Goal: Task Accomplishment & Management: Manage account settings

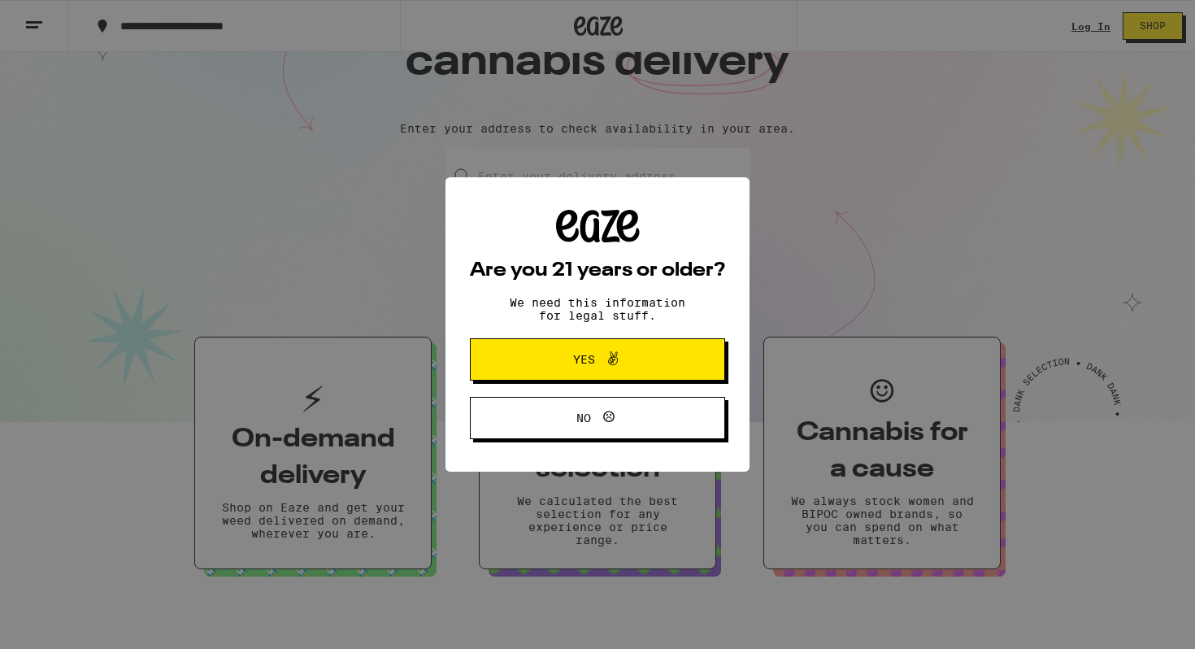
click at [619, 359] on icon at bounding box center [613, 359] width 20 height 20
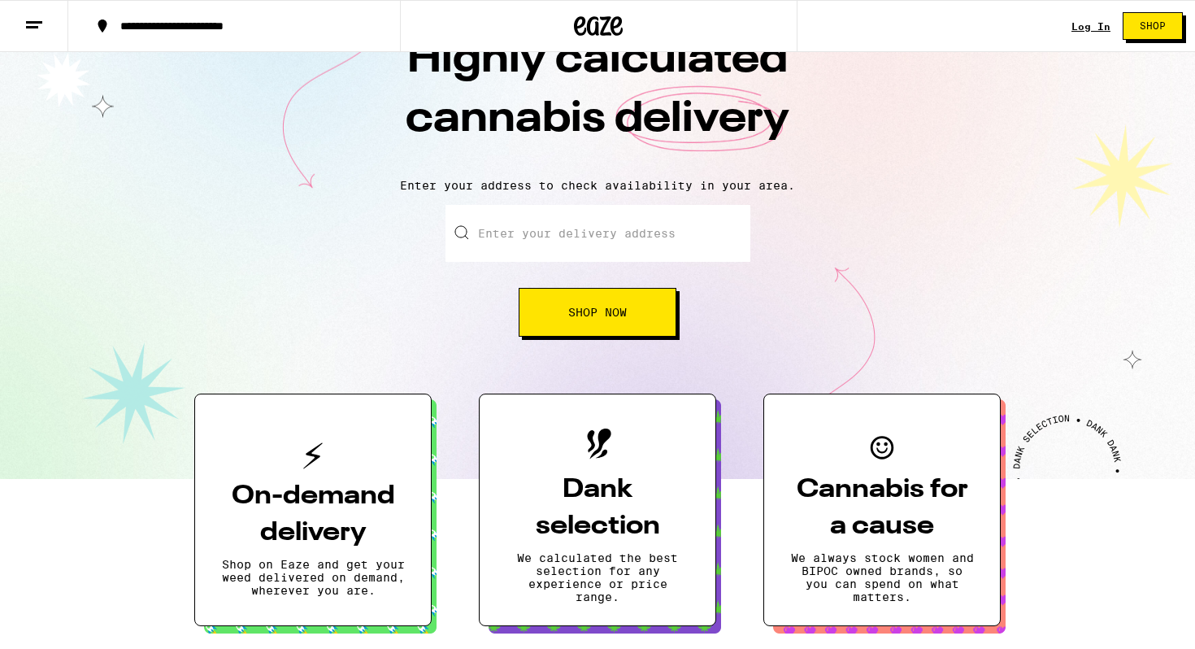
scroll to position [50, 0]
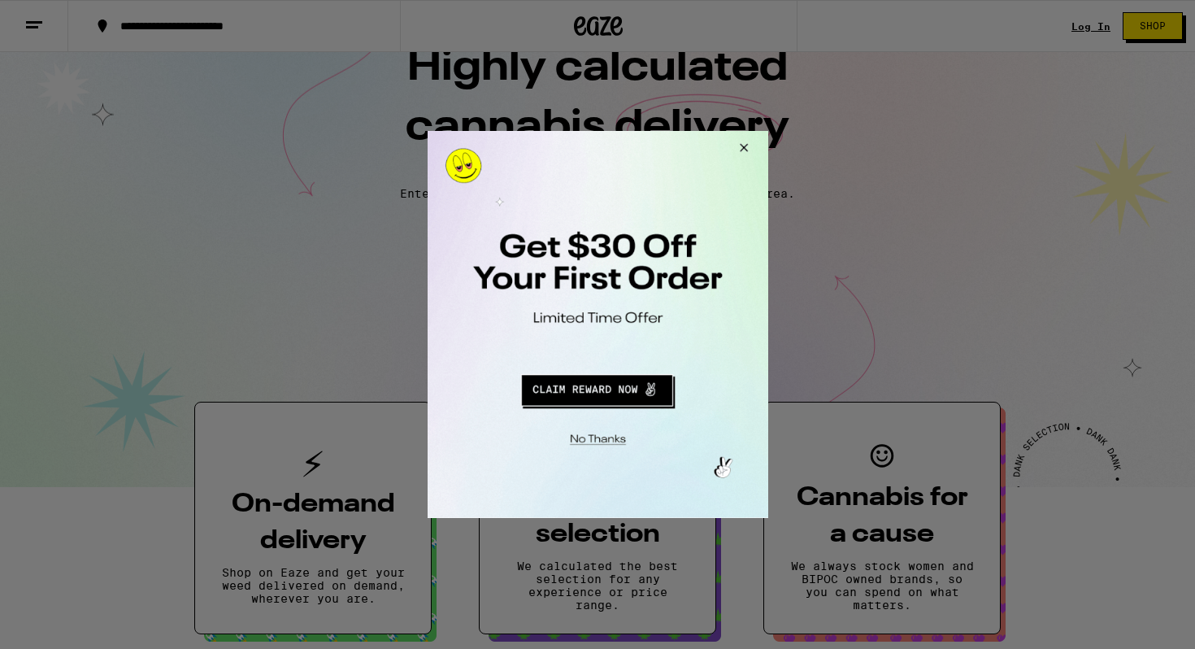
click at [615, 392] on button "Redirect to URL" at bounding box center [595, 387] width 283 height 39
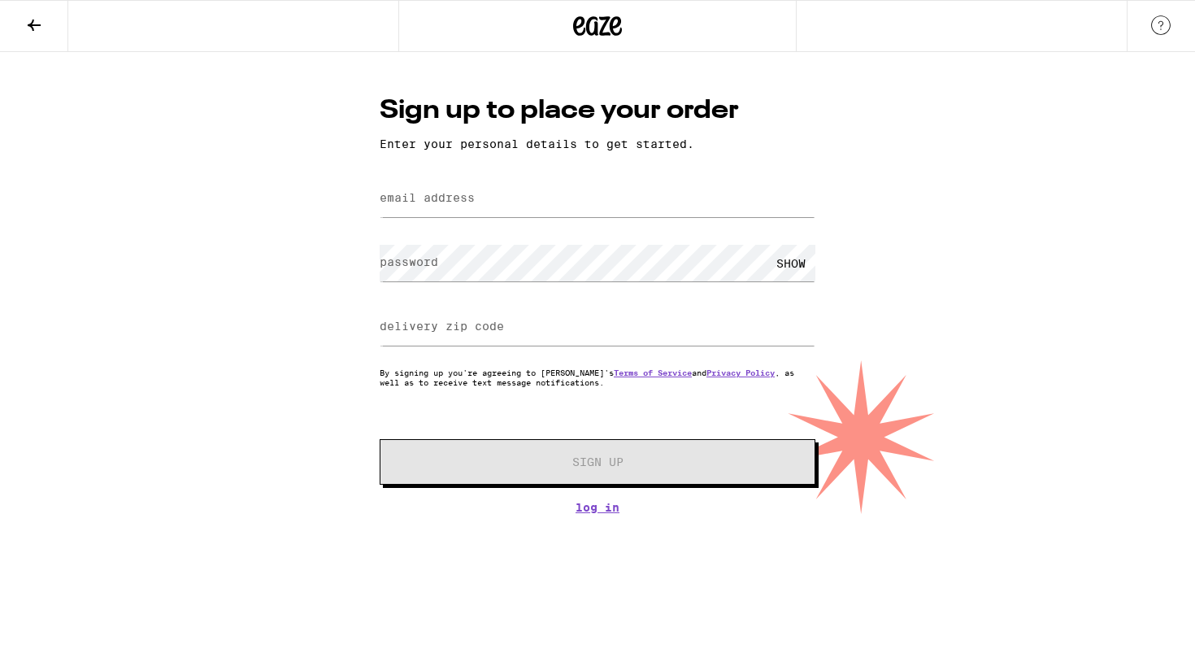
click at [458, 198] on label "email address" at bounding box center [427, 197] width 95 height 13
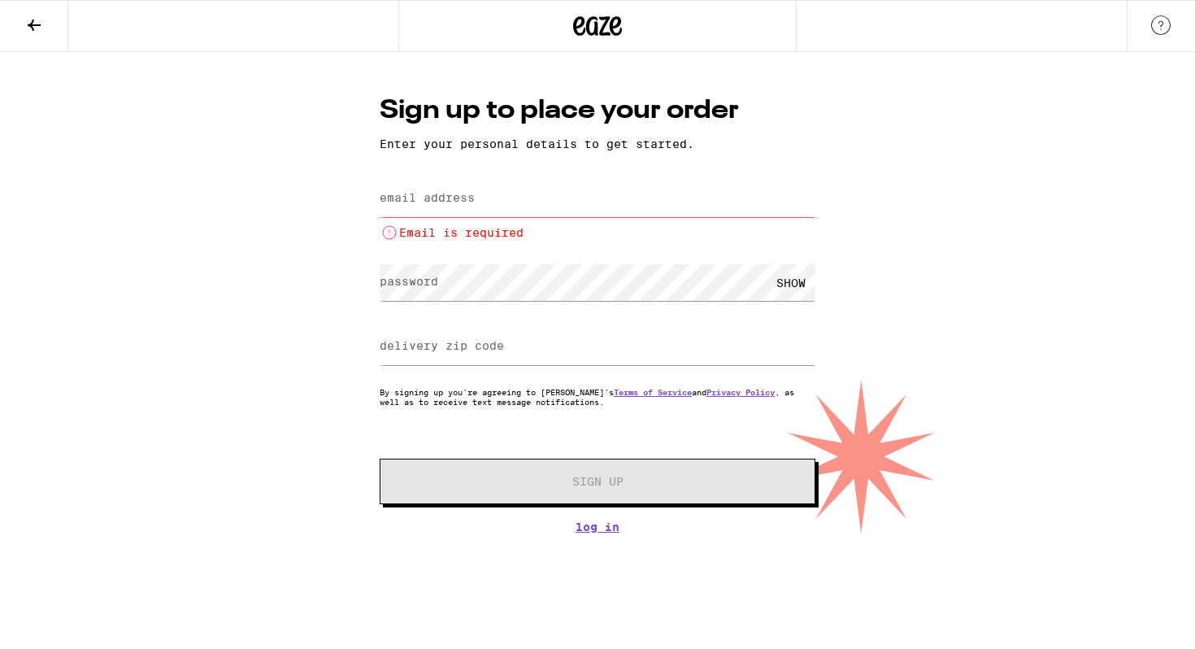
click at [406, 196] on label "email address" at bounding box center [427, 197] width 95 height 13
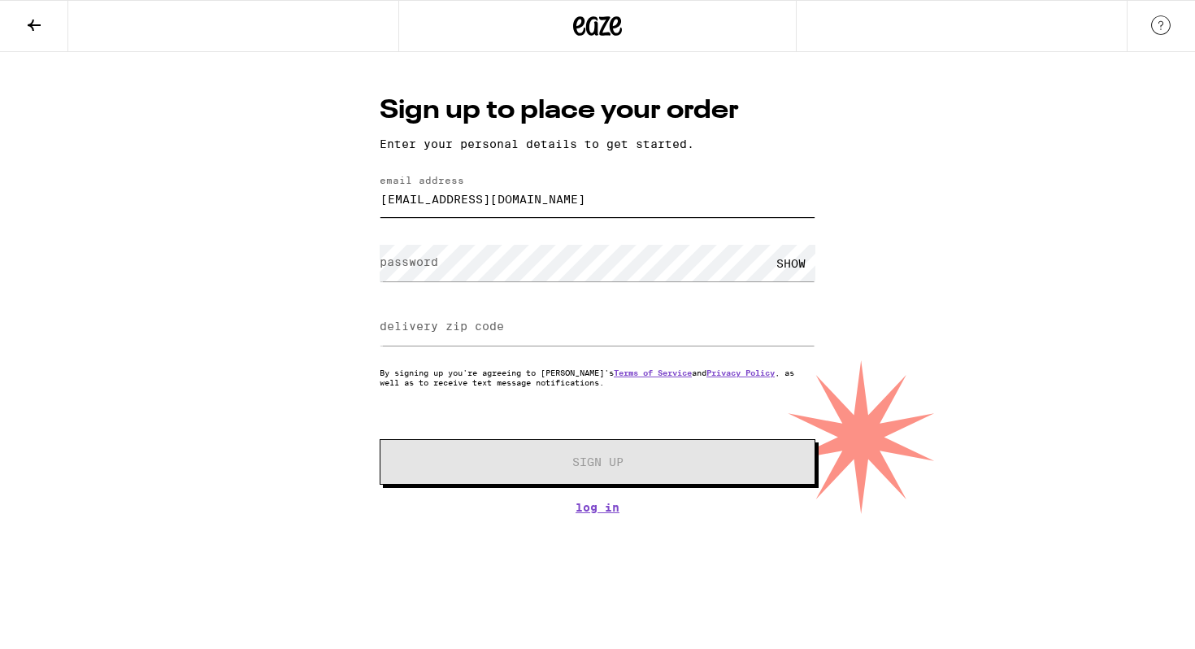
type input "[EMAIL_ADDRESS][DOMAIN_NAME]"
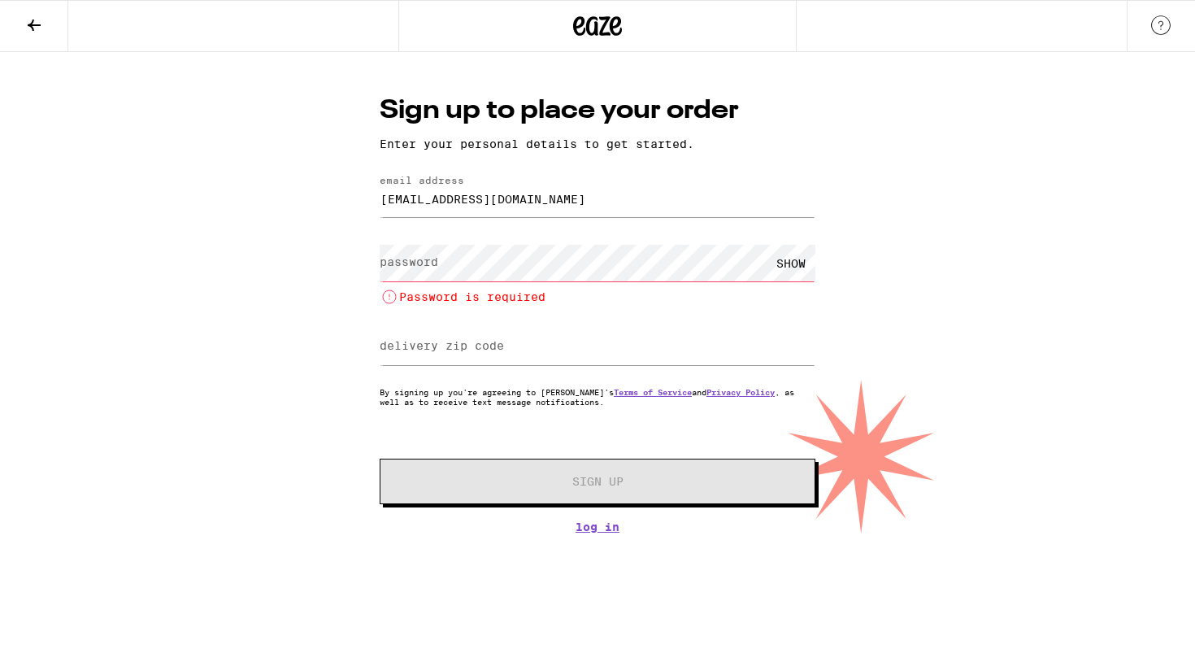
click at [415, 261] on label "password" at bounding box center [409, 261] width 59 height 13
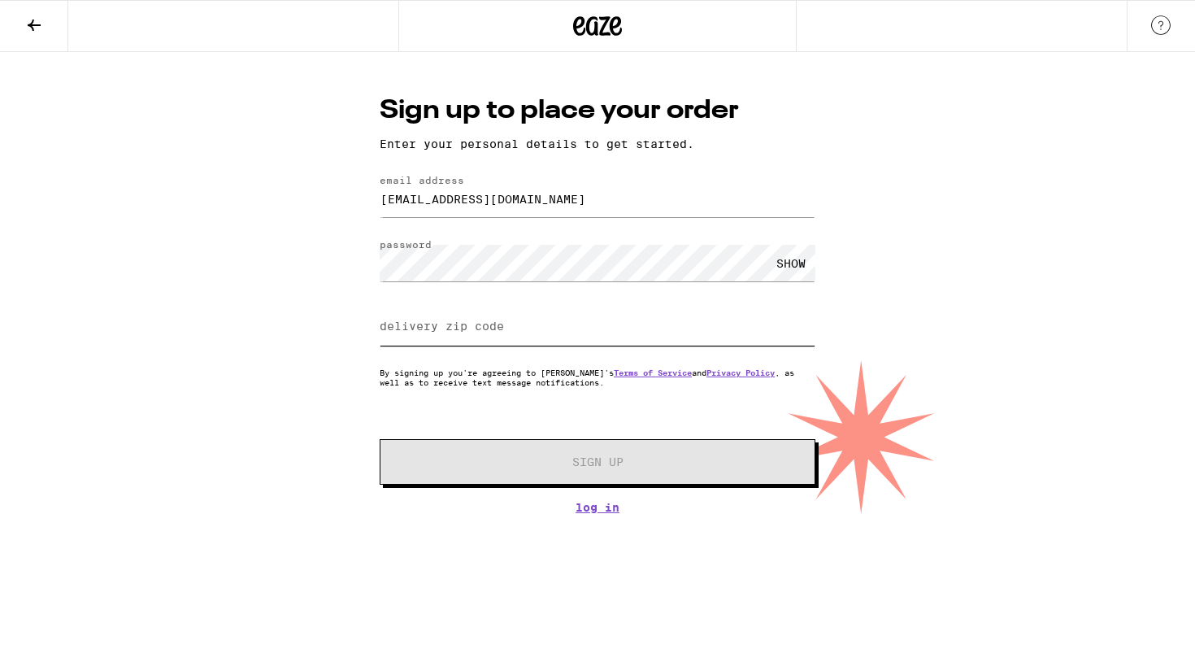
click at [508, 336] on input "delivery zip code" at bounding box center [598, 327] width 436 height 37
type input "2"
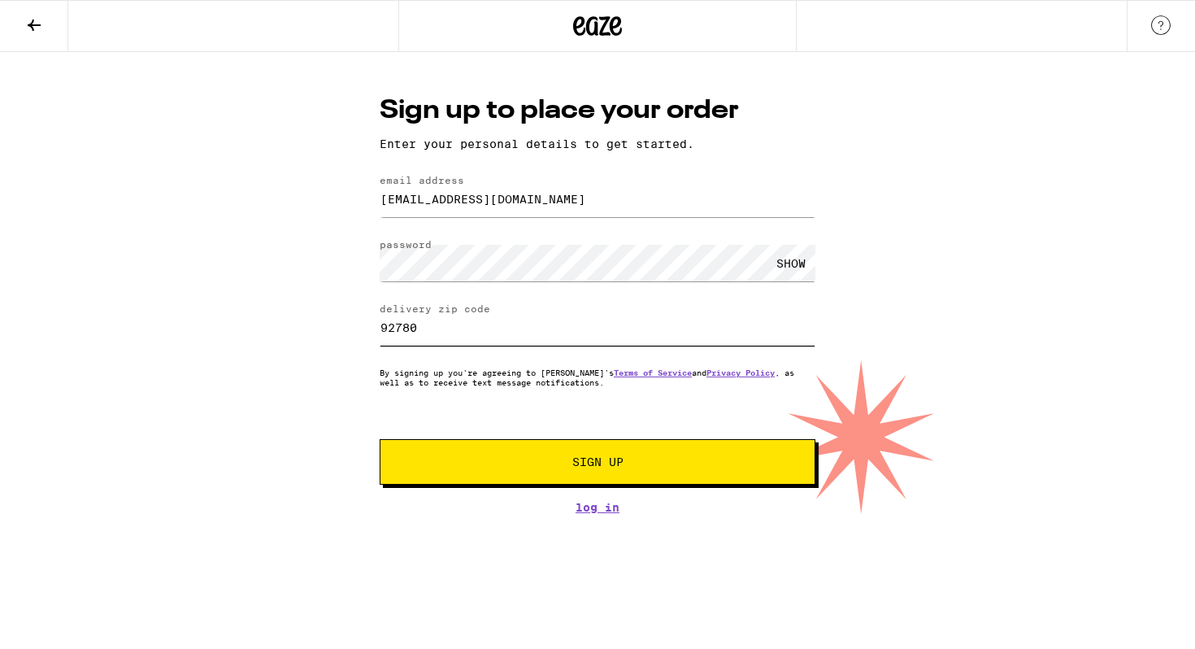
type input "92780"
click at [575, 473] on button "Sign Up" at bounding box center [598, 462] width 436 height 46
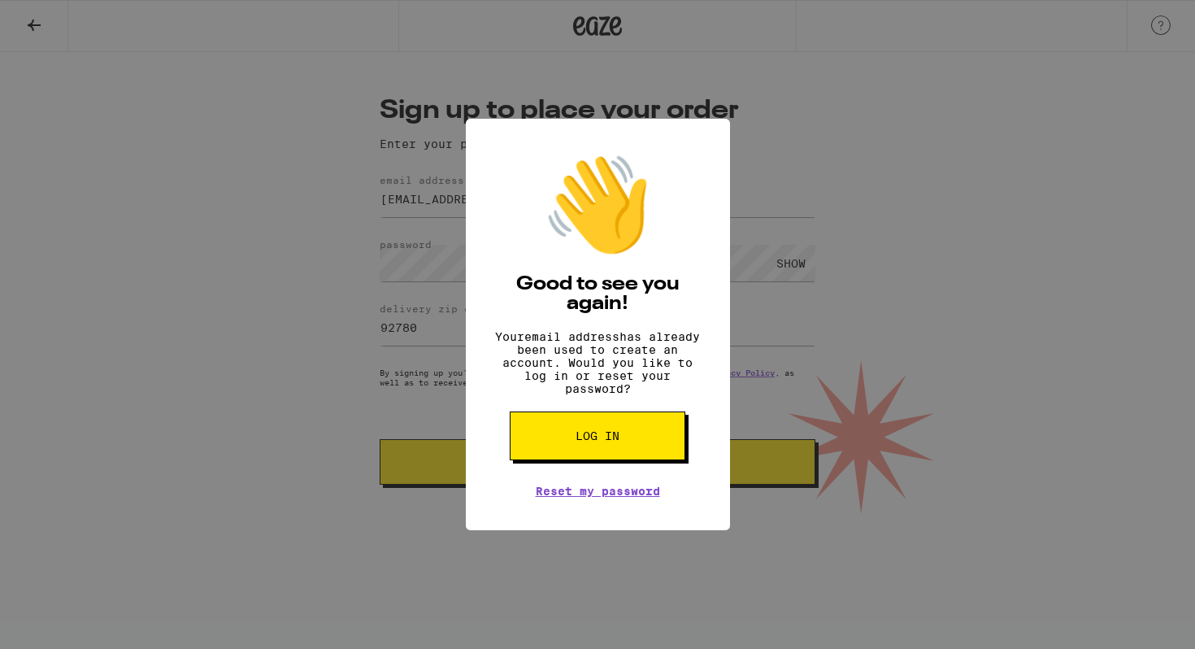
click at [612, 441] on span "Log in" at bounding box center [597, 435] width 44 height 11
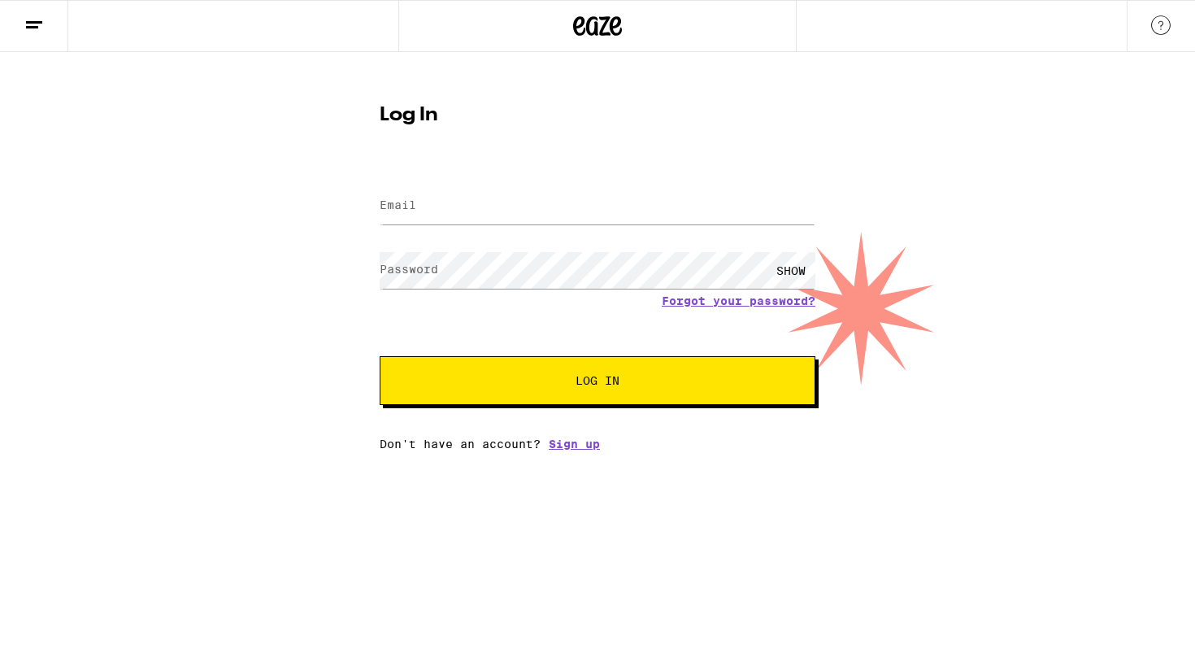
click at [412, 201] on label "Email" at bounding box center [398, 204] width 37 height 13
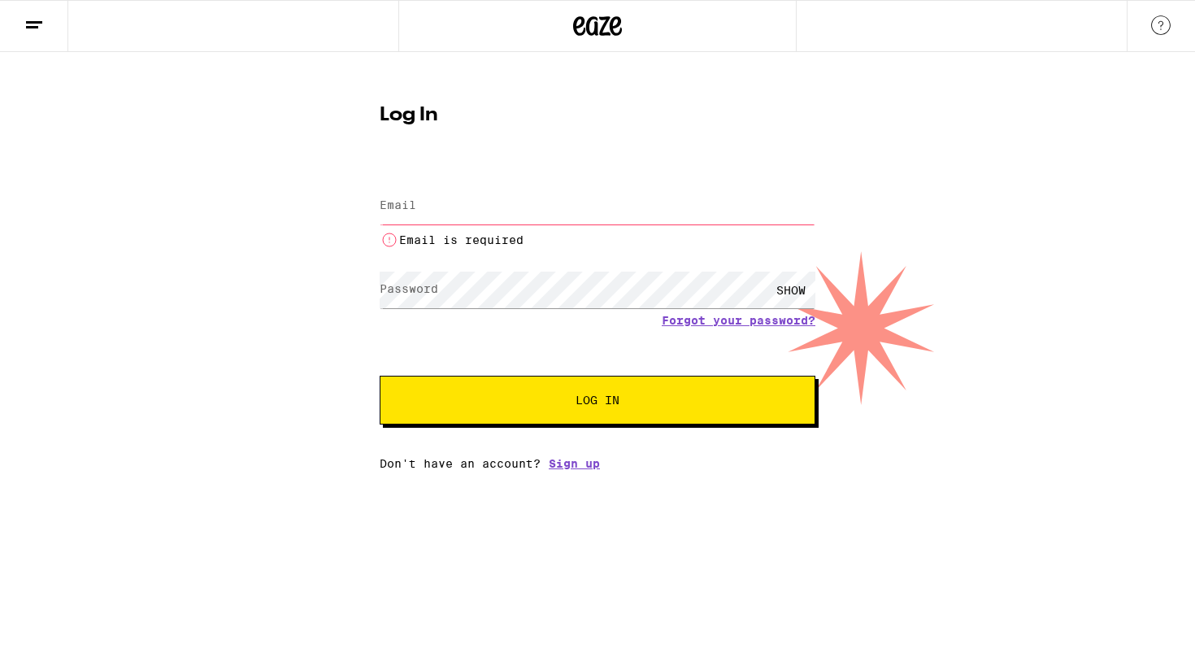
type input "[EMAIL_ADDRESS][DOMAIN_NAME]"
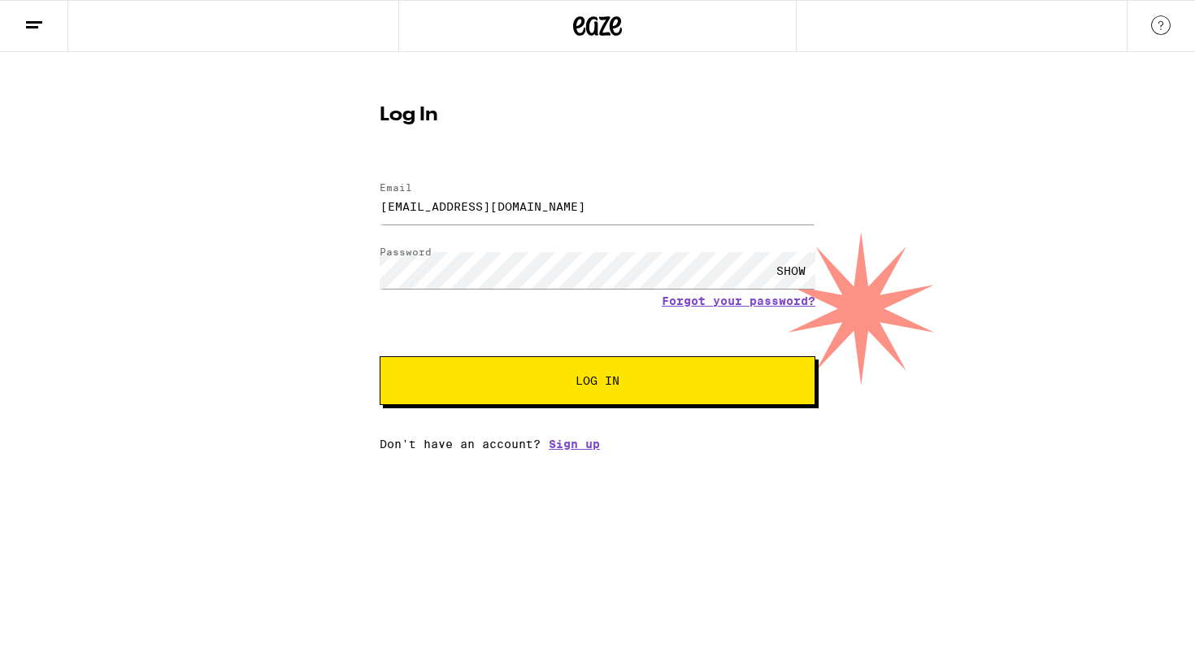
click at [515, 375] on button "Log In" at bounding box center [598, 380] width 436 height 49
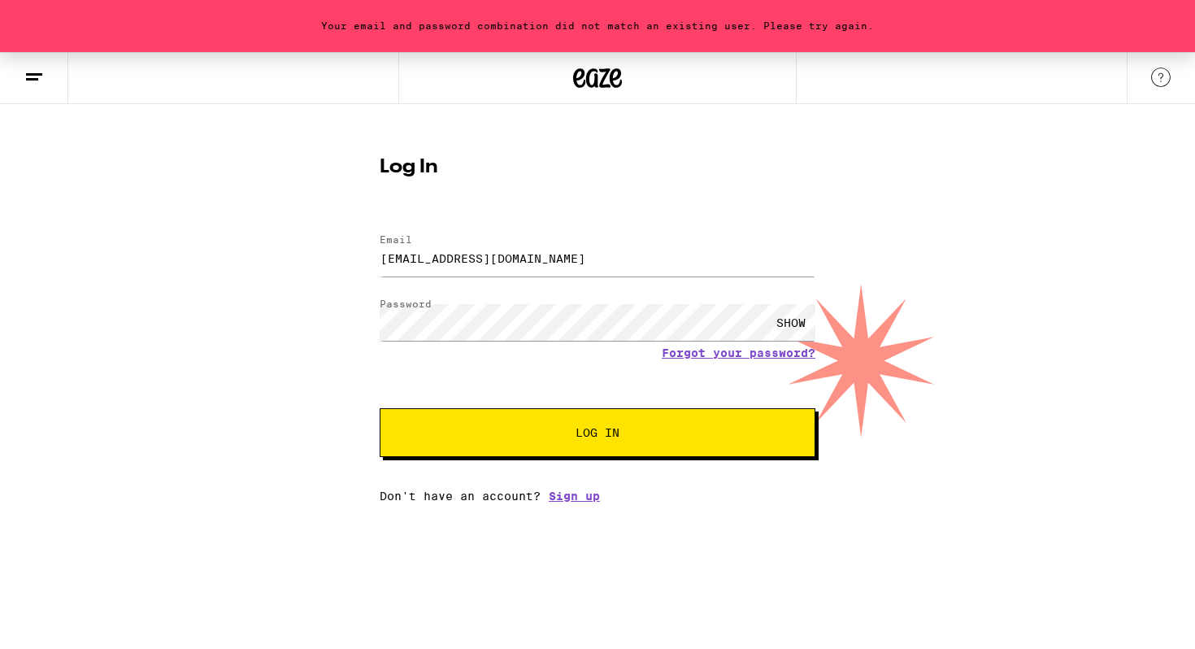
click at [790, 326] on div "SHOW" at bounding box center [790, 322] width 49 height 37
click at [517, 427] on button "Log In" at bounding box center [598, 432] width 436 height 49
click at [734, 354] on link "Forgot your password?" at bounding box center [739, 352] width 154 height 13
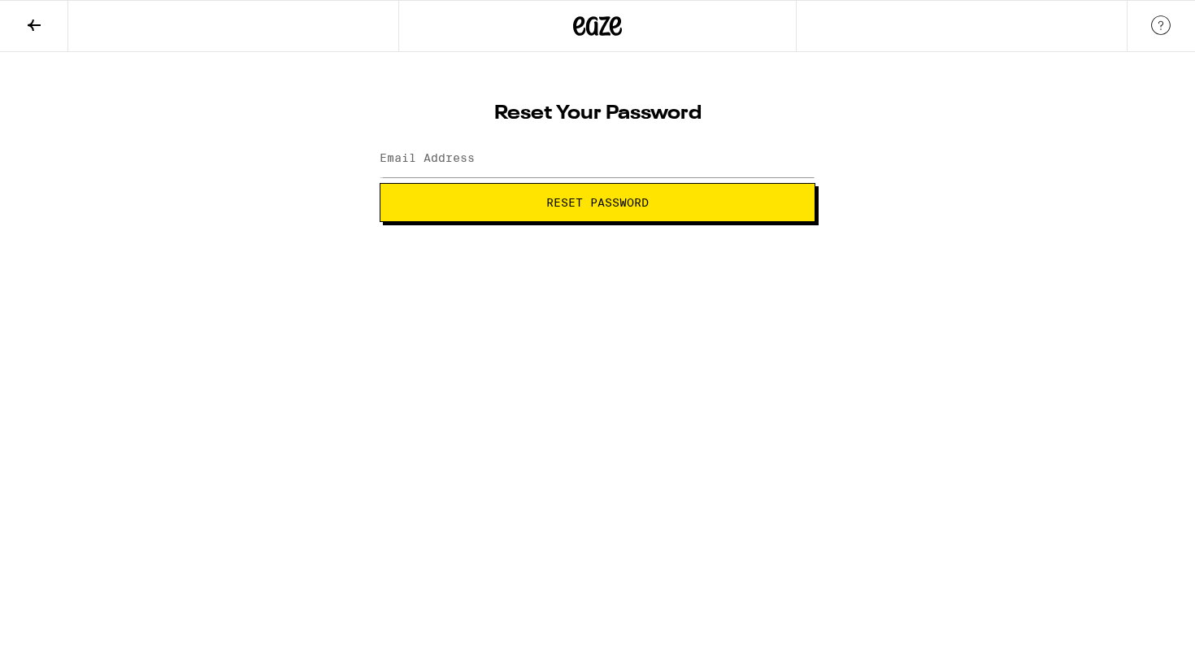
click at [462, 158] on label "Email Address" at bounding box center [427, 157] width 95 height 13
type input "[EMAIL_ADDRESS][DOMAIN_NAME]"
click at [545, 214] on button "Reset Password" at bounding box center [598, 202] width 436 height 39
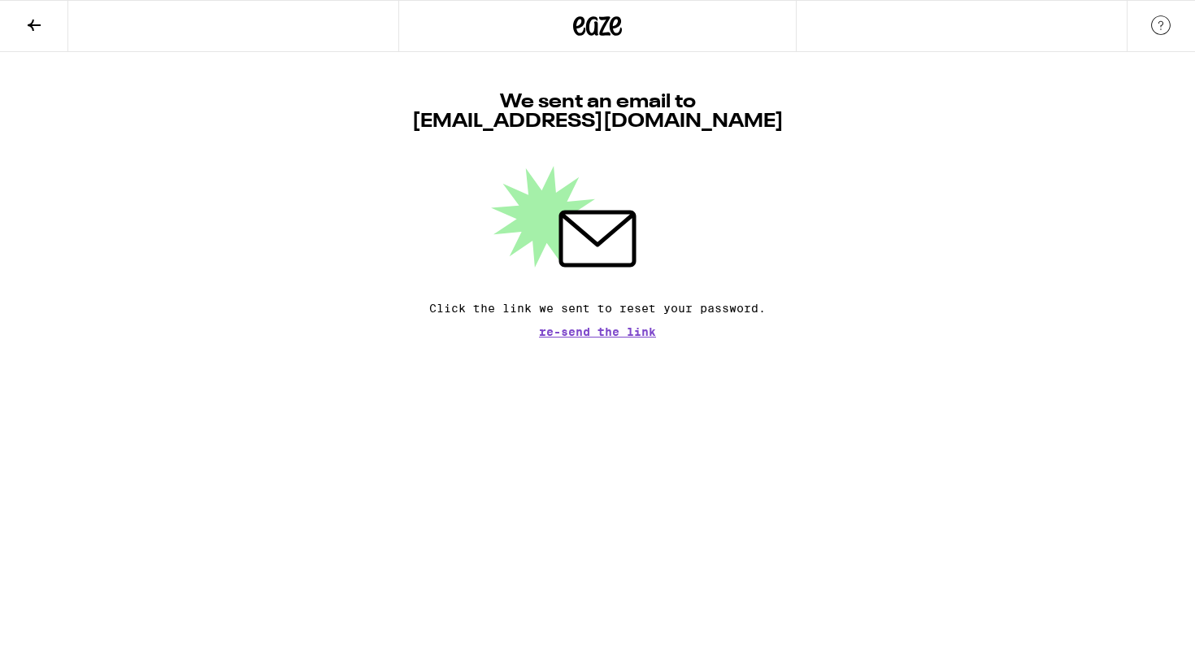
click at [601, 334] on span "Re-send the link" at bounding box center [597, 331] width 117 height 11
